Goal: Information Seeking & Learning: Learn about a topic

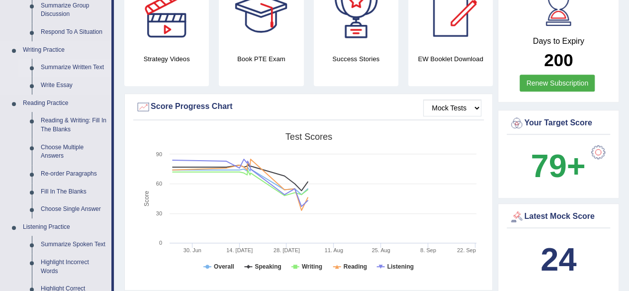
scroll to position [215, 0]
click at [64, 122] on link "Reading & Writing: Fill In The Blanks" at bounding box center [73, 124] width 75 height 26
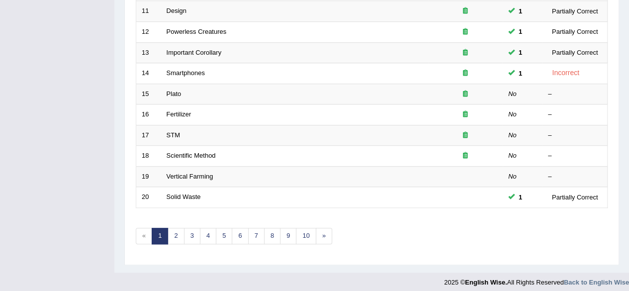
scroll to position [362, 0]
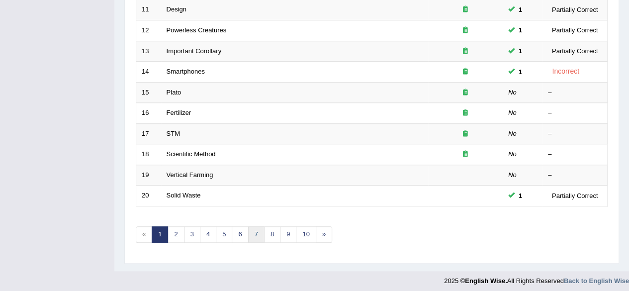
click at [248, 232] on link "7" at bounding box center [256, 234] width 16 height 16
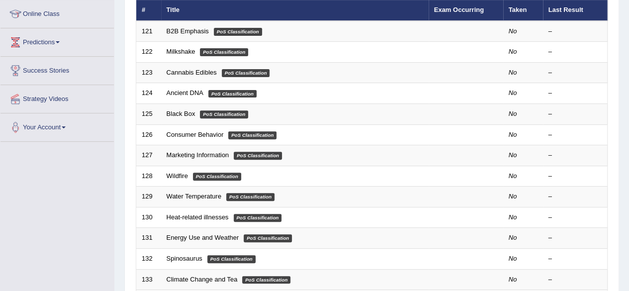
scroll to position [83, 0]
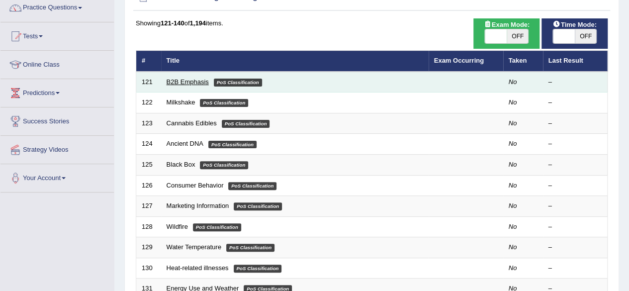
click at [198, 81] on link "B2B Emphasis" at bounding box center [187, 81] width 42 height 7
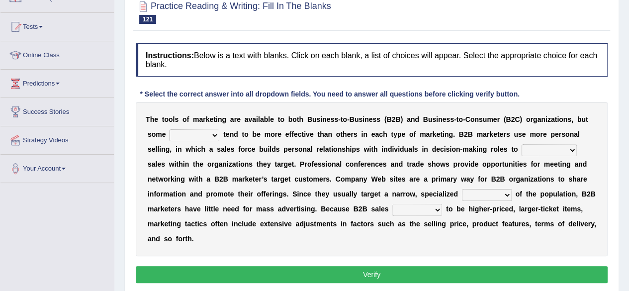
scroll to position [103, 0]
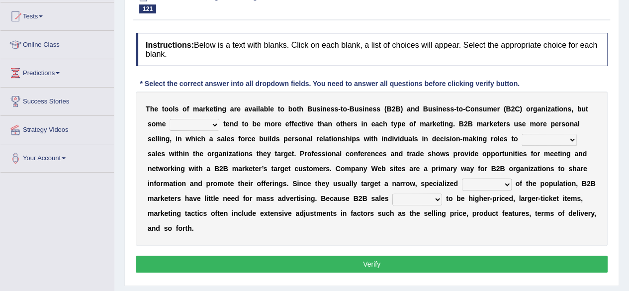
click at [199, 123] on select "tactics tentacles optics ethnics" at bounding box center [194, 125] width 50 height 12
select select "tactics"
click at [169, 119] on select "tactics tentacles optics ethnics" at bounding box center [194, 125] width 50 height 12
click at [546, 139] on select "overstate disorientate commentate facilitate" at bounding box center [548, 140] width 55 height 12
select select "facilitate"
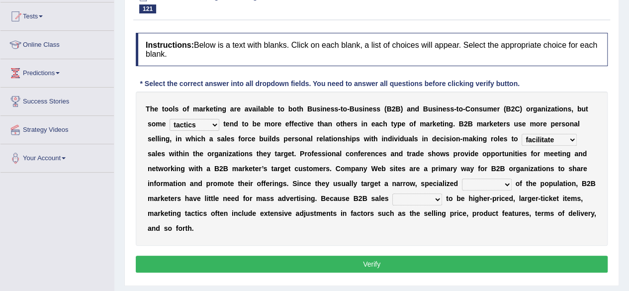
click at [521, 134] on select "overstate disorientate commentate facilitate" at bounding box center [548, 140] width 55 height 12
click at [546, 131] on div "T h e t o o l s o f m a r k e t i n g a r e a v a i l a b l e t o b o t h B u s…" at bounding box center [372, 168] width 472 height 154
click at [549, 141] on select "overstate disorientate commentate facilitate" at bounding box center [548, 140] width 55 height 12
click at [487, 187] on select "shiver sliver driver receiver" at bounding box center [487, 184] width 50 height 12
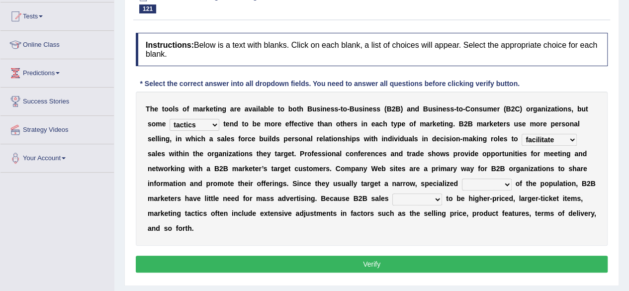
click at [533, 202] on div "T h e t o o l s o f m a r k e t i n g a r e a v a i l a b l e t o b o t h B u s…" at bounding box center [372, 168] width 472 height 154
click at [476, 180] on select "shiver sliver driver receiver" at bounding box center [487, 184] width 50 height 12
click at [462, 178] on select "shiver sliver driver receiver" at bounding box center [487, 184] width 50 height 12
click at [495, 188] on select "shiver sliver driver receiver" at bounding box center [487, 184] width 50 height 12
select select "shiver"
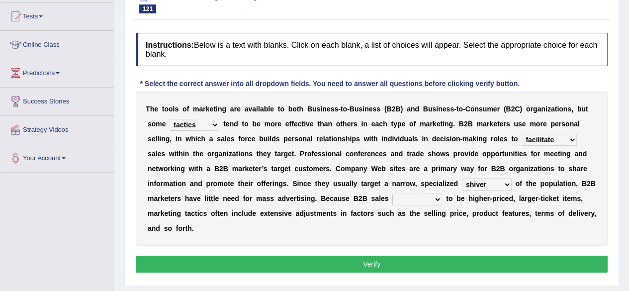
click at [462, 178] on select "shiver sliver driver receiver" at bounding box center [487, 184] width 50 height 12
click at [494, 181] on select "shiver sliver driver receiver" at bounding box center [487, 184] width 50 height 12
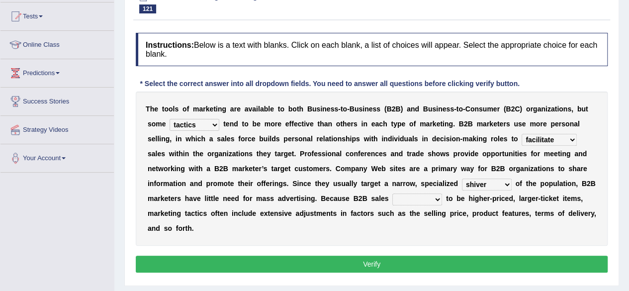
click at [411, 197] on select "tend extend contend pretend" at bounding box center [417, 199] width 50 height 12
select select "tend"
click at [392, 193] on select "tend extend contend pretend" at bounding box center [417, 199] width 50 height 12
click at [340, 262] on button "Verify" at bounding box center [372, 263] width 472 height 17
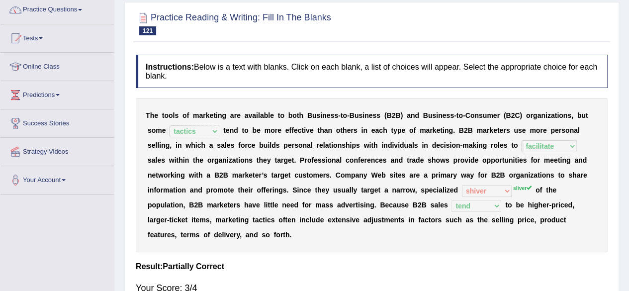
scroll to position [0, 0]
